Goal: Task Accomplishment & Management: Use online tool/utility

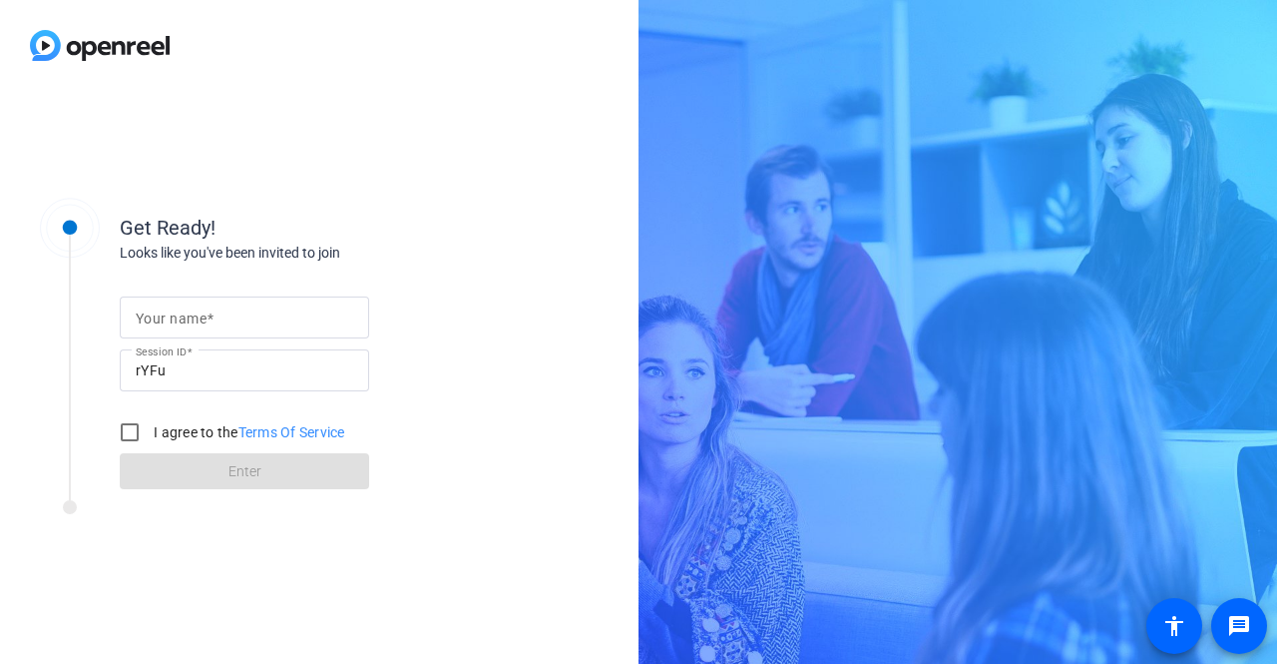
click at [319, 323] on input "Your name" at bounding box center [245, 317] width 218 height 24
type input "[PERSON_NAME]"
click at [131, 436] on input "I agree to the Terms Of Service" at bounding box center [130, 432] width 40 height 40
checkbox input "true"
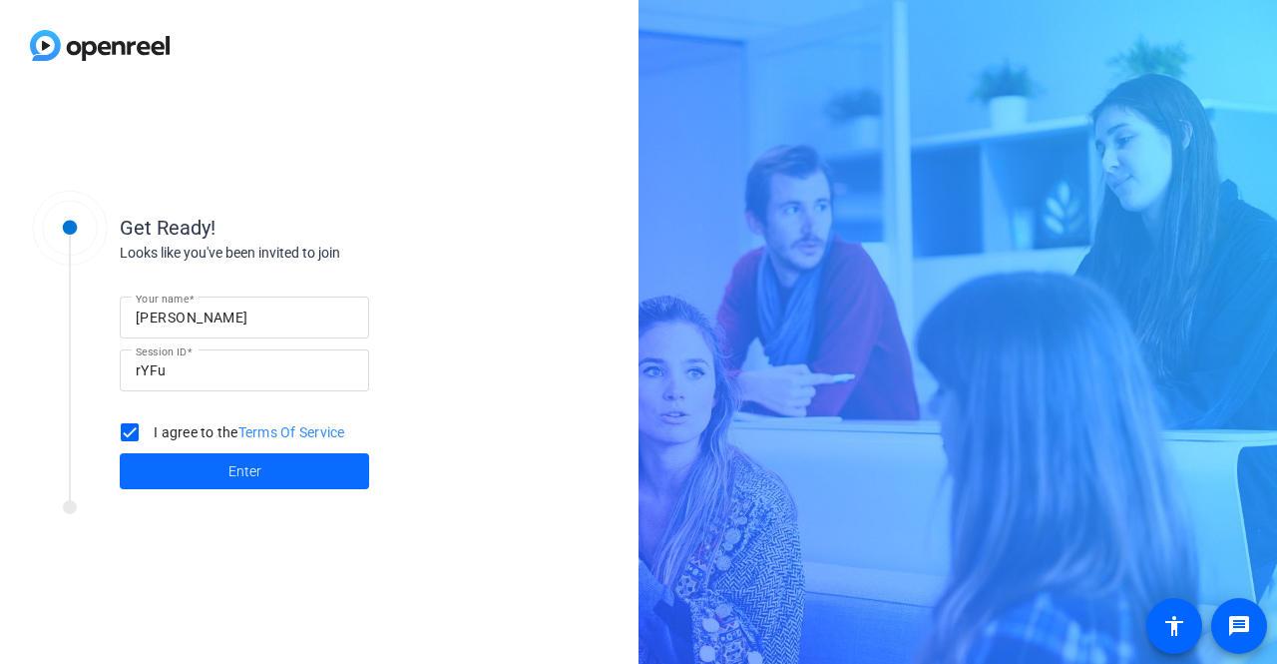
click at [248, 466] on span "Enter" at bounding box center [244, 471] width 33 height 21
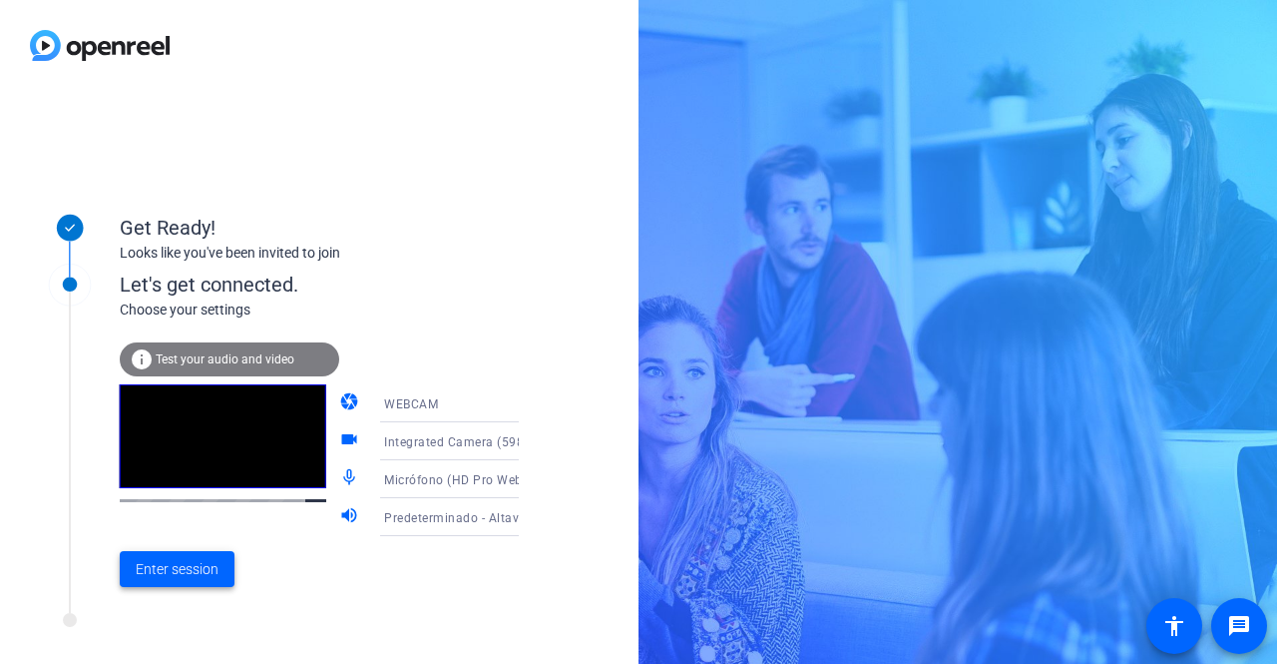
click at [208, 570] on span "Enter session" at bounding box center [177, 569] width 83 height 21
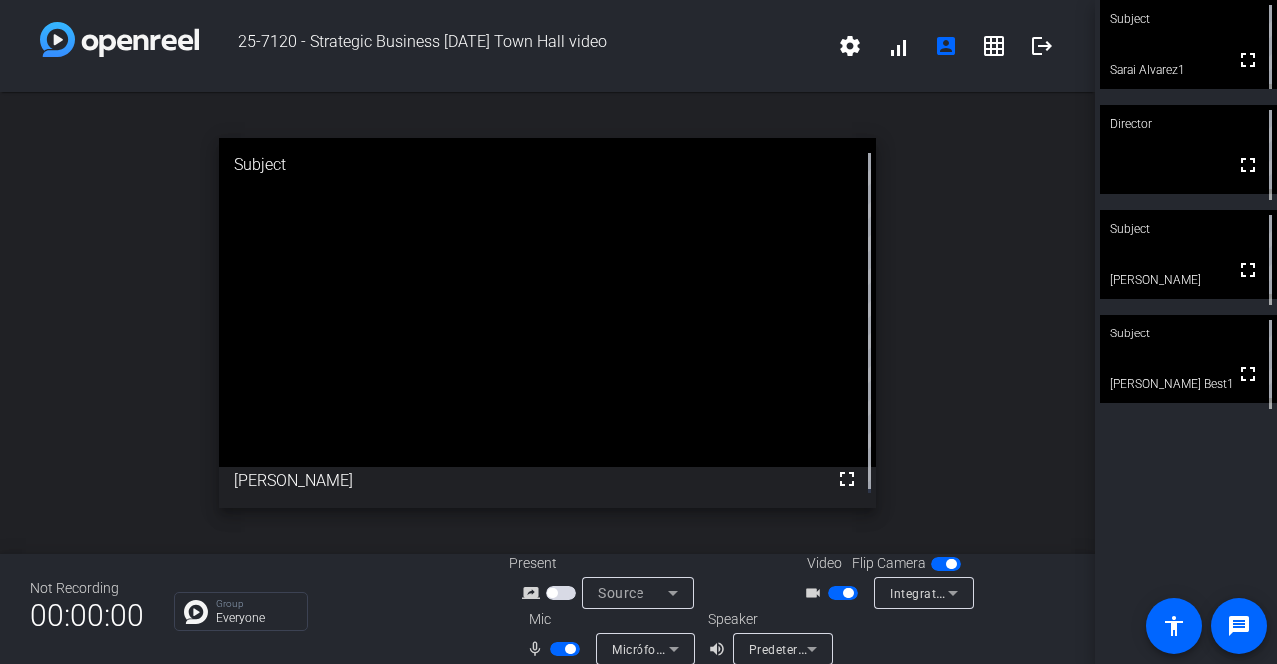
click at [560, 596] on span "button" at bounding box center [561, 593] width 30 height 14
click at [832, 596] on span "button" at bounding box center [843, 593] width 30 height 14
click at [844, 593] on span "button" at bounding box center [843, 593] width 30 height 14
click at [931, 566] on span "button" at bounding box center [946, 564] width 30 height 14
click at [944, 565] on span "button" at bounding box center [946, 564] width 30 height 14
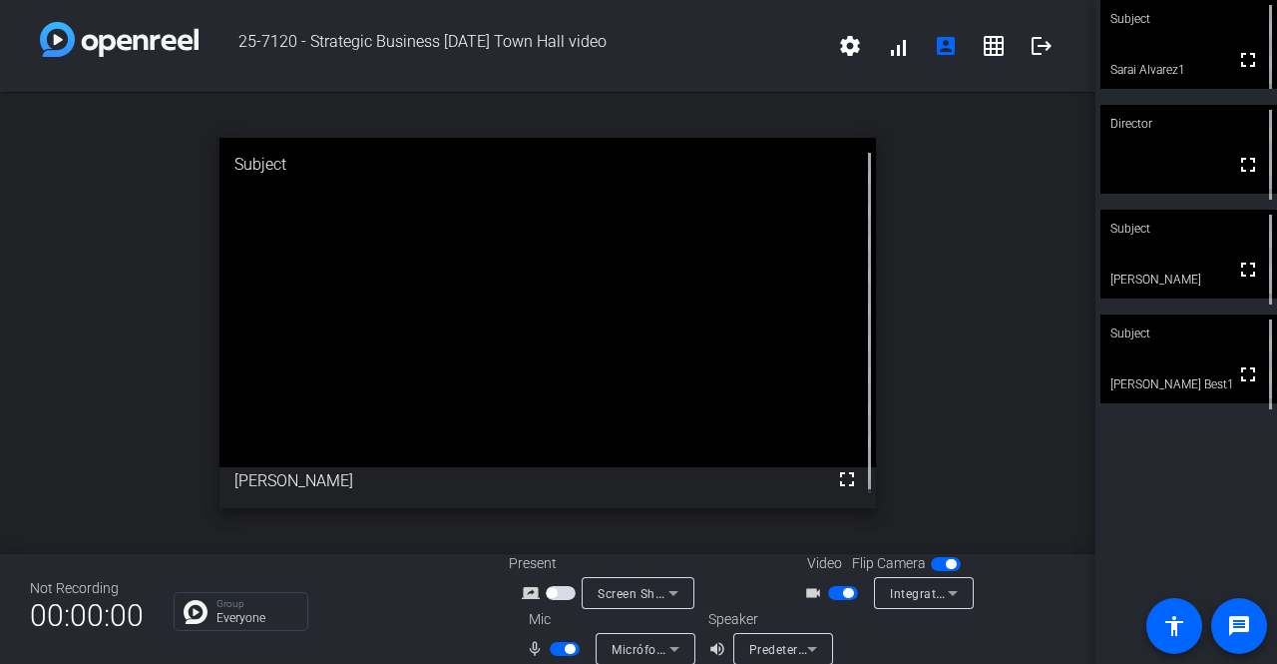
click at [920, 560] on div "Flip Camera" at bounding box center [908, 563] width 113 height 21
click at [838, 588] on button "button" at bounding box center [843, 593] width 30 height 14
click at [839, 596] on span "button" at bounding box center [843, 593] width 30 height 14
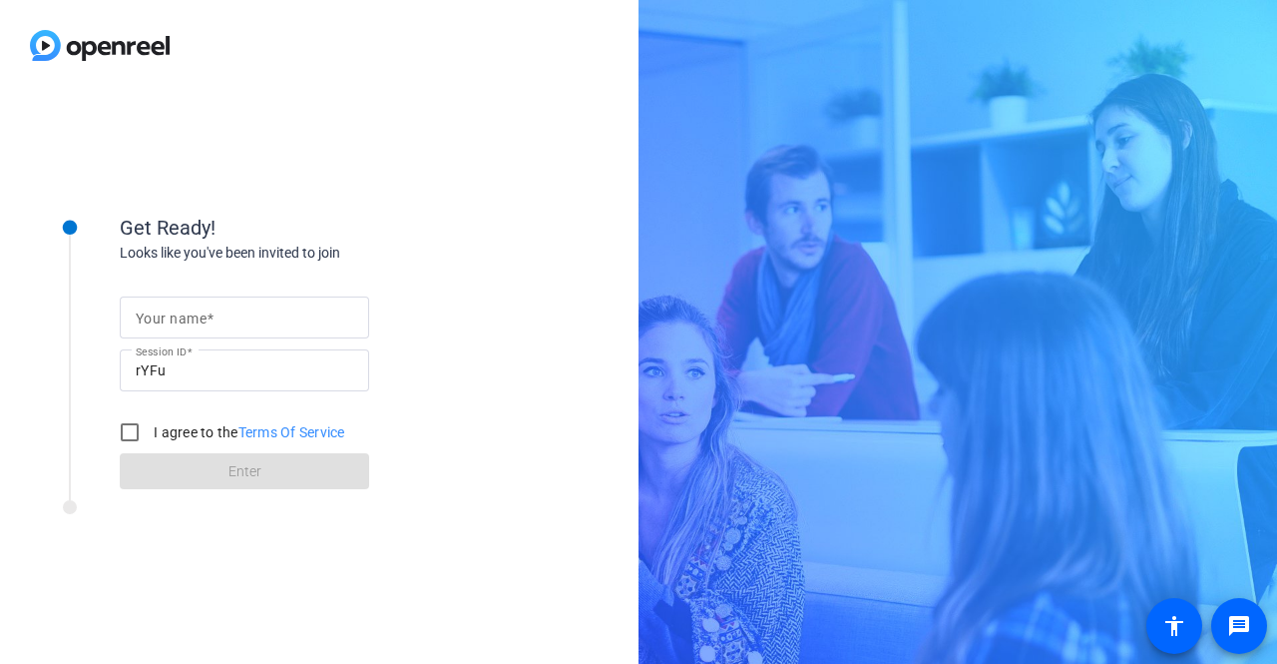
click at [210, 317] on span at bounding box center [210, 318] width 7 height 16
click at [210, 317] on input "Your name" at bounding box center [245, 317] width 218 height 24
type input "[PERSON_NAME]"
click at [130, 434] on input "I agree to the Terms Of Service" at bounding box center [130, 432] width 40 height 40
checkbox input "true"
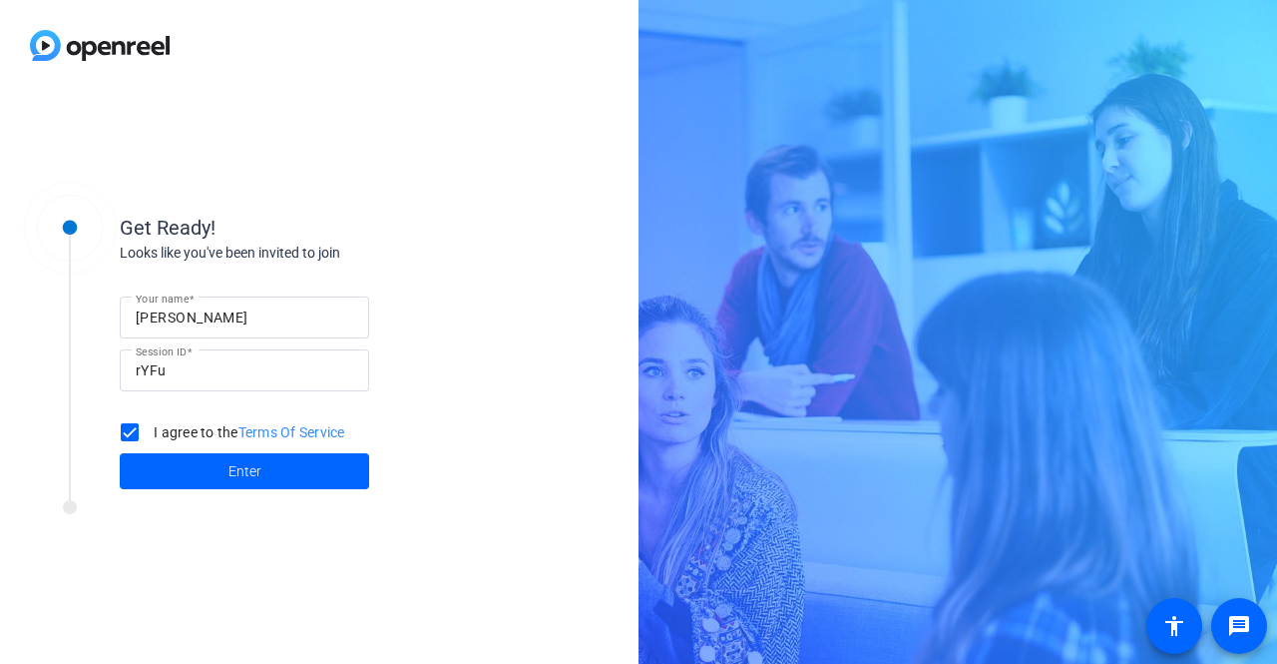
click at [198, 472] on span at bounding box center [244, 471] width 249 height 48
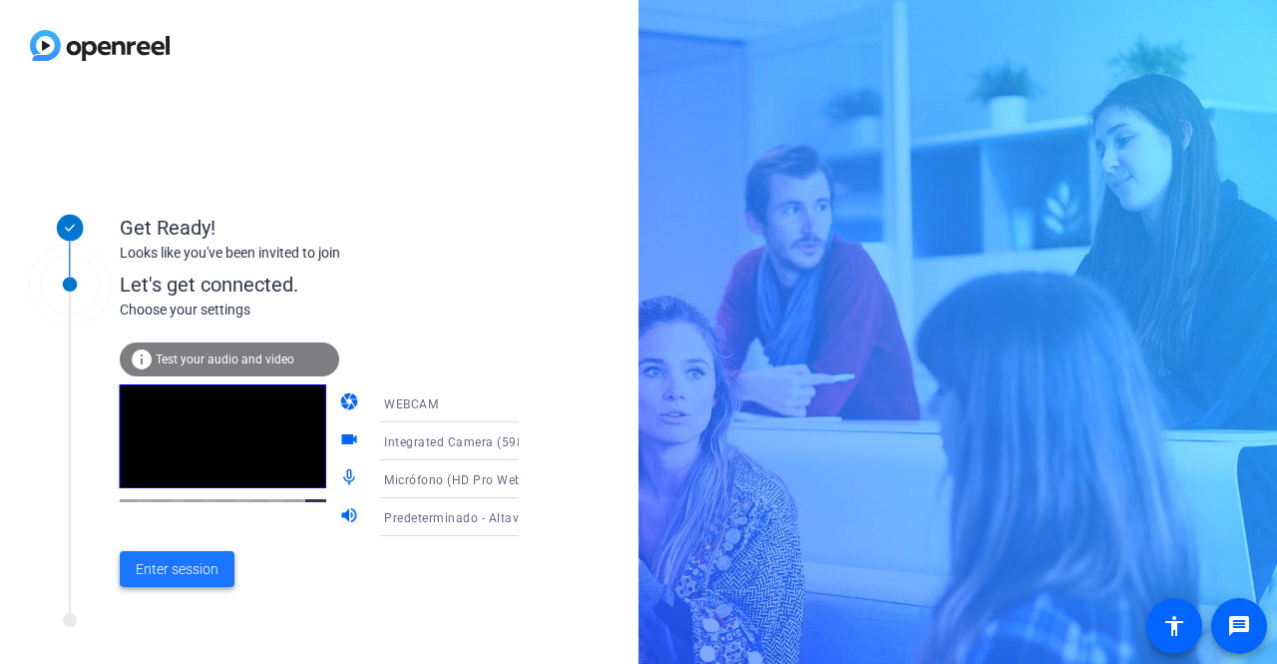
click at [213, 572] on span "Enter session" at bounding box center [177, 569] width 83 height 21
